Goal: Information Seeking & Learning: Learn about a topic

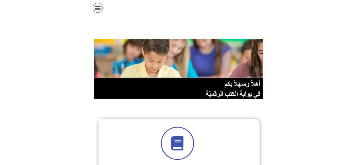
scroll to position [158, 0]
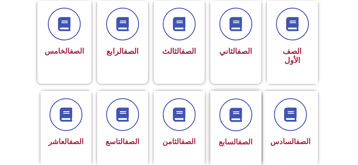
click at [176, 124] on div "الصف السابع" at bounding box center [236, 124] width 36 height 51
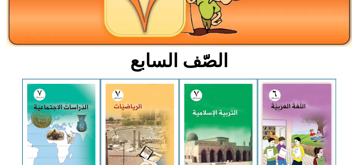
scroll to position [136, 0]
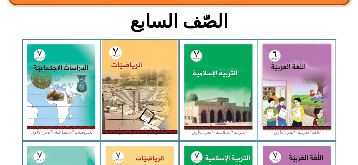
click at [135, 93] on img at bounding box center [139, 87] width 75 height 94
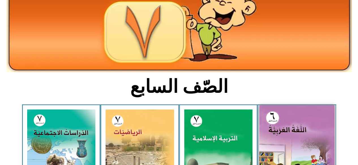
scroll to position [0, 0]
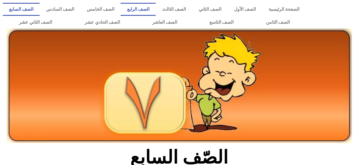
click at [155, 3] on link "الصف الرابع" at bounding box center [137, 9] width 35 height 13
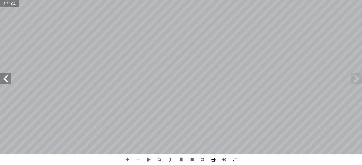
click at [212, 159] on span at bounding box center [213, 160] width 11 height 11
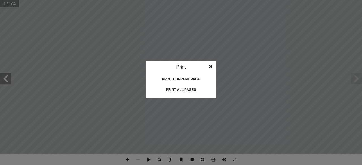
click at [213, 66] on span at bounding box center [210, 66] width 10 height 11
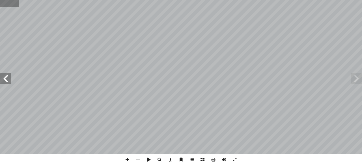
click at [5, 5] on input "text" at bounding box center [9, 3] width 19 height 7
drag, startPoint x: 5, startPoint y: 5, endPoint x: 222, endPoint y: 161, distance: 267.0
click at [222, 161] on span at bounding box center [223, 160] width 11 height 11
click at [233, 159] on span at bounding box center [234, 160] width 11 height 11
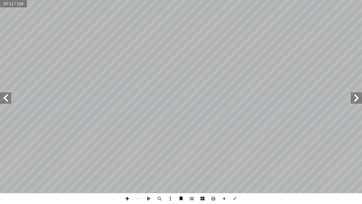
click at [183, 165] on span at bounding box center [181, 198] width 11 height 11
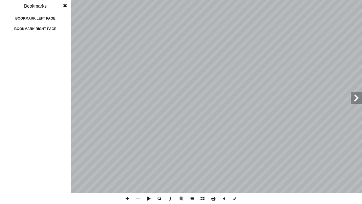
click at [66, 4] on span at bounding box center [65, 5] width 10 height 11
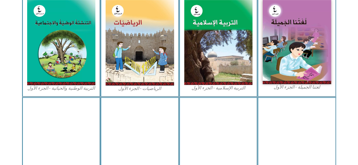
scroll to position [183, 0]
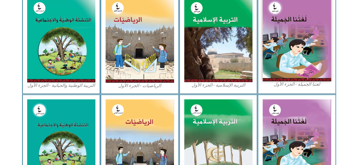
click at [145, 59] on img at bounding box center [139, 40] width 68 height 86
drag, startPoint x: 132, startPoint y: 40, endPoint x: 7, endPoint y: 80, distance: 131.3
click at [7, 80] on section "لغتنا الجميلة - الجزء الأول​ التربية الإسلامية - الجزء الأول الرياضيات - الجزء …" at bounding box center [179, 43] width 358 height 102
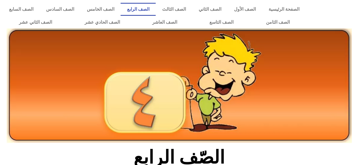
scroll to position [0, 0]
click at [281, 9] on link "الصفحة الرئيسية" at bounding box center [284, 9] width 44 height 13
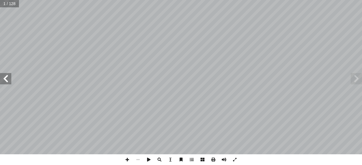
drag, startPoint x: 245, startPoint y: 68, endPoint x: 1, endPoint y: 81, distance: 244.3
click at [1, 81] on span at bounding box center [5, 78] width 11 height 11
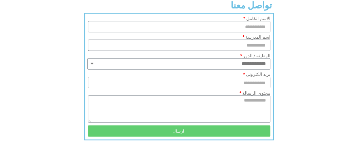
scroll to position [475, 0]
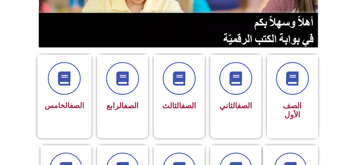
scroll to position [107, 0]
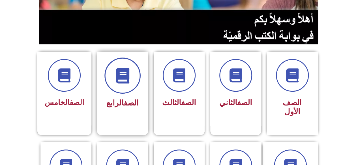
click at [125, 87] on span at bounding box center [122, 76] width 36 height 36
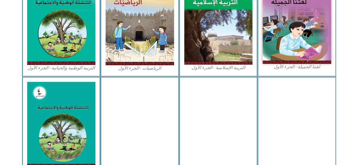
scroll to position [203, 0]
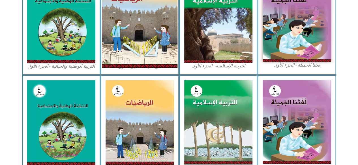
click at [145, 37] on img at bounding box center [139, 21] width 75 height 94
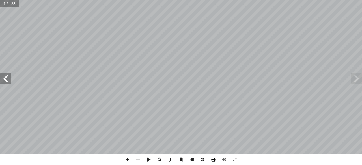
click at [211, 160] on span at bounding box center [213, 160] width 11 height 11
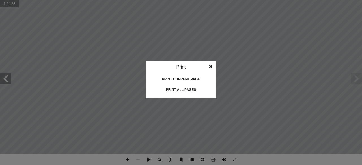
click at [181, 88] on div "Print all pages" at bounding box center [181, 89] width 57 height 9
